Goal: Transaction & Acquisition: Purchase product/service

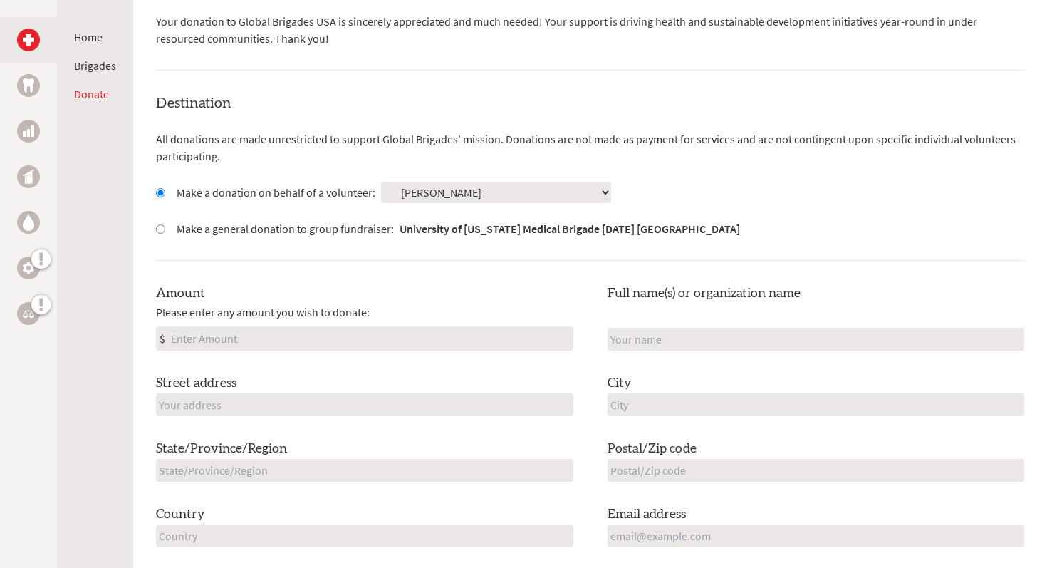
scroll to position [322, 0]
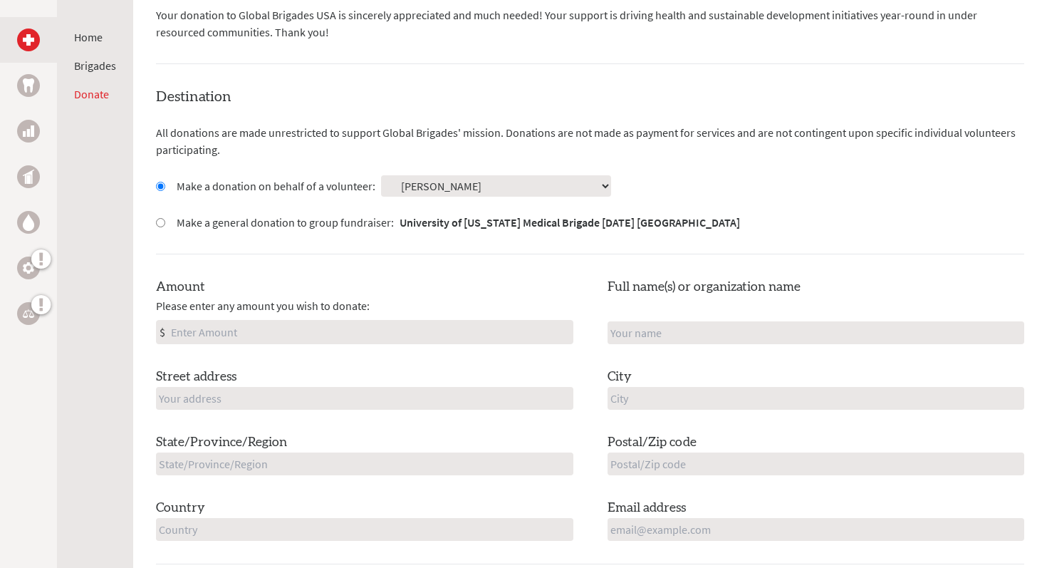
click at [453, 181] on select "Select a volunteer... [PERSON_NAME] [PERSON_NAME] [PERSON_NAME] [PERSON_NAME] […" at bounding box center [496, 185] width 230 height 21
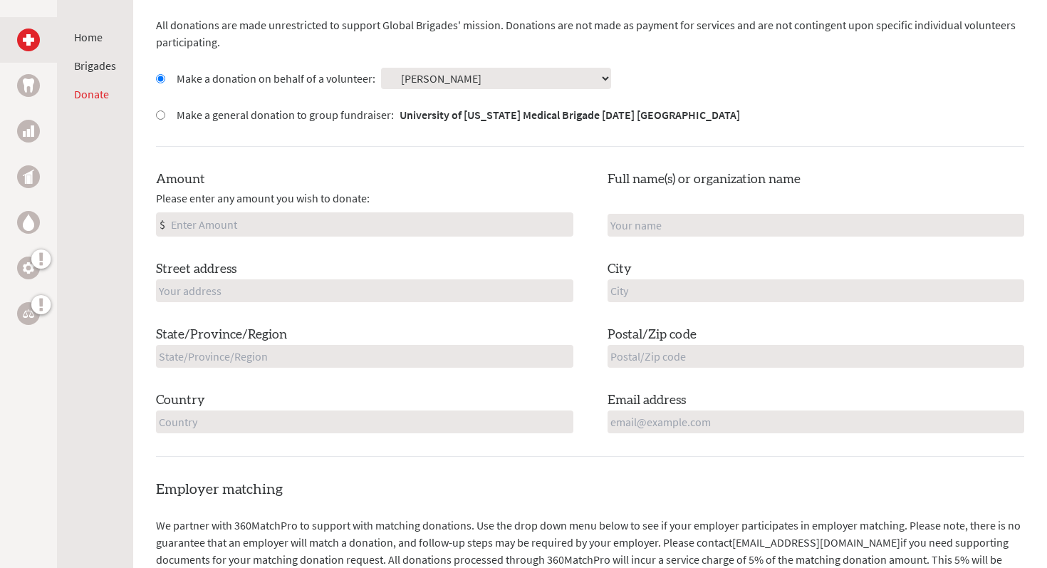
scroll to position [387, 0]
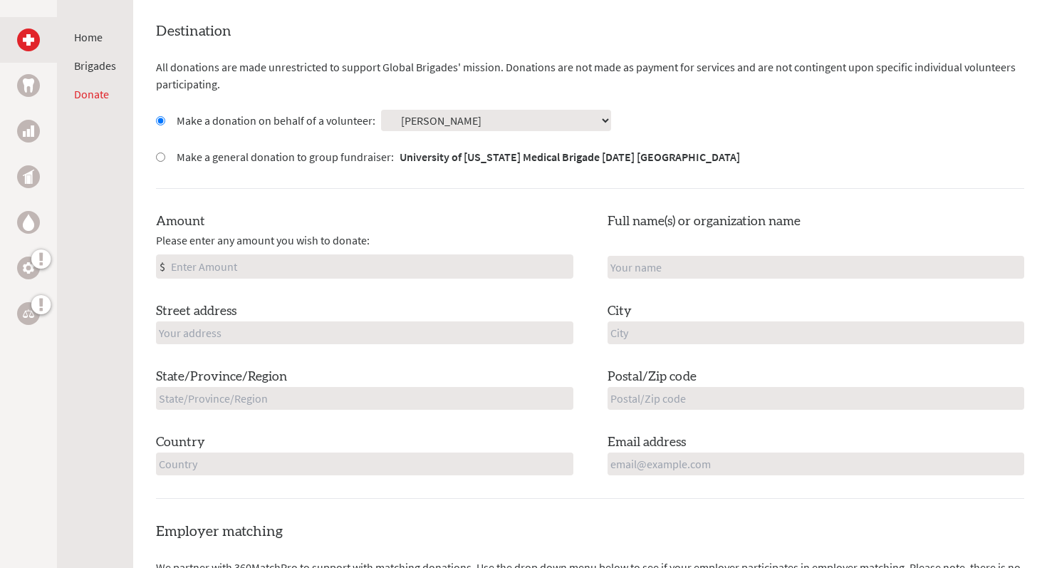
click at [426, 256] on input "Amount" at bounding box center [370, 266] width 405 height 23
type input "5"
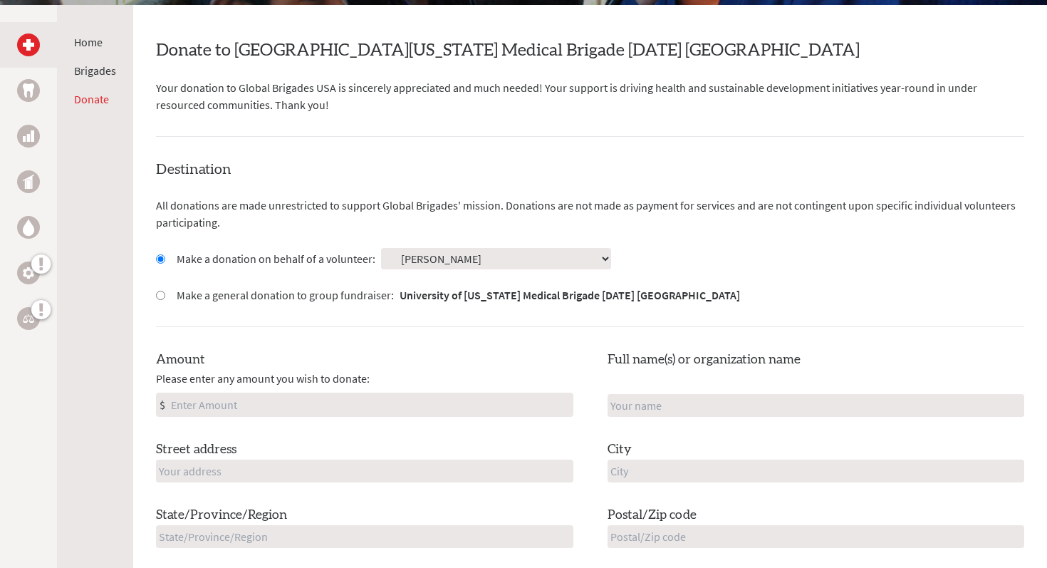
scroll to position [266, 0]
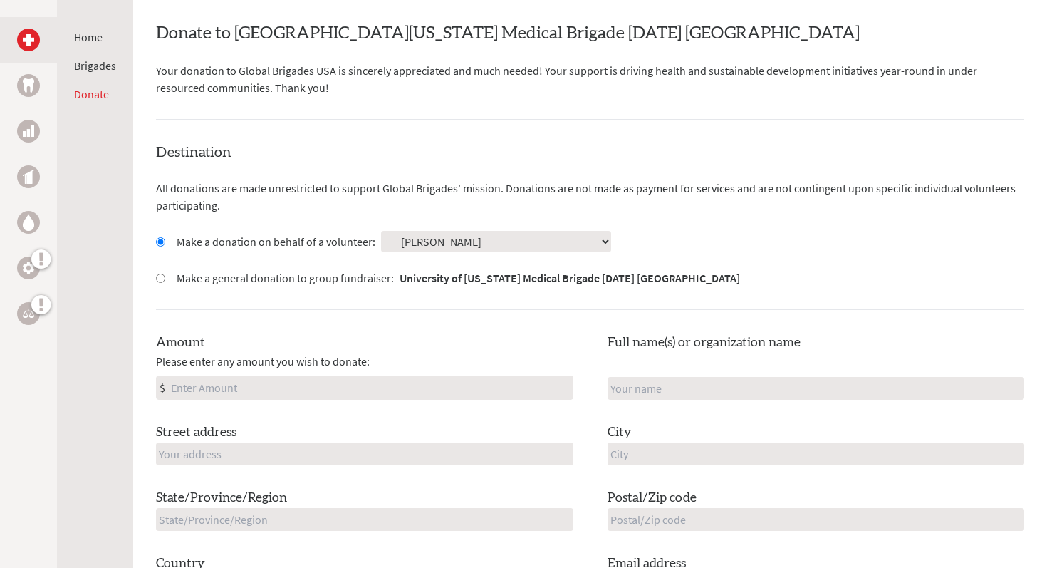
click at [417, 246] on select "Select a volunteer... [PERSON_NAME] [PERSON_NAME] [PERSON_NAME] [PERSON_NAME] […" at bounding box center [496, 241] width 230 height 21
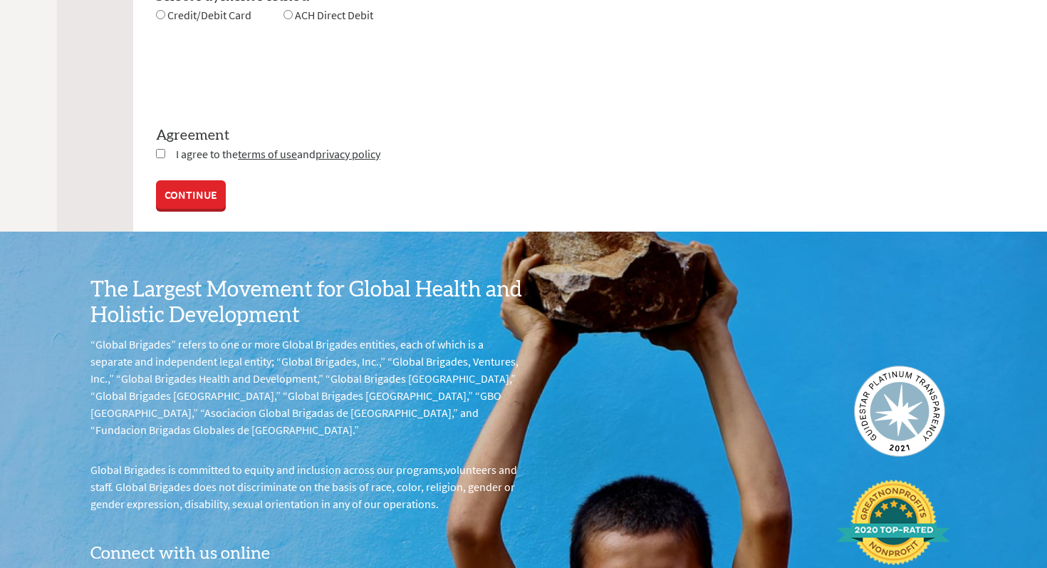
scroll to position [1709, 0]
